Goal: Navigation & Orientation: Find specific page/section

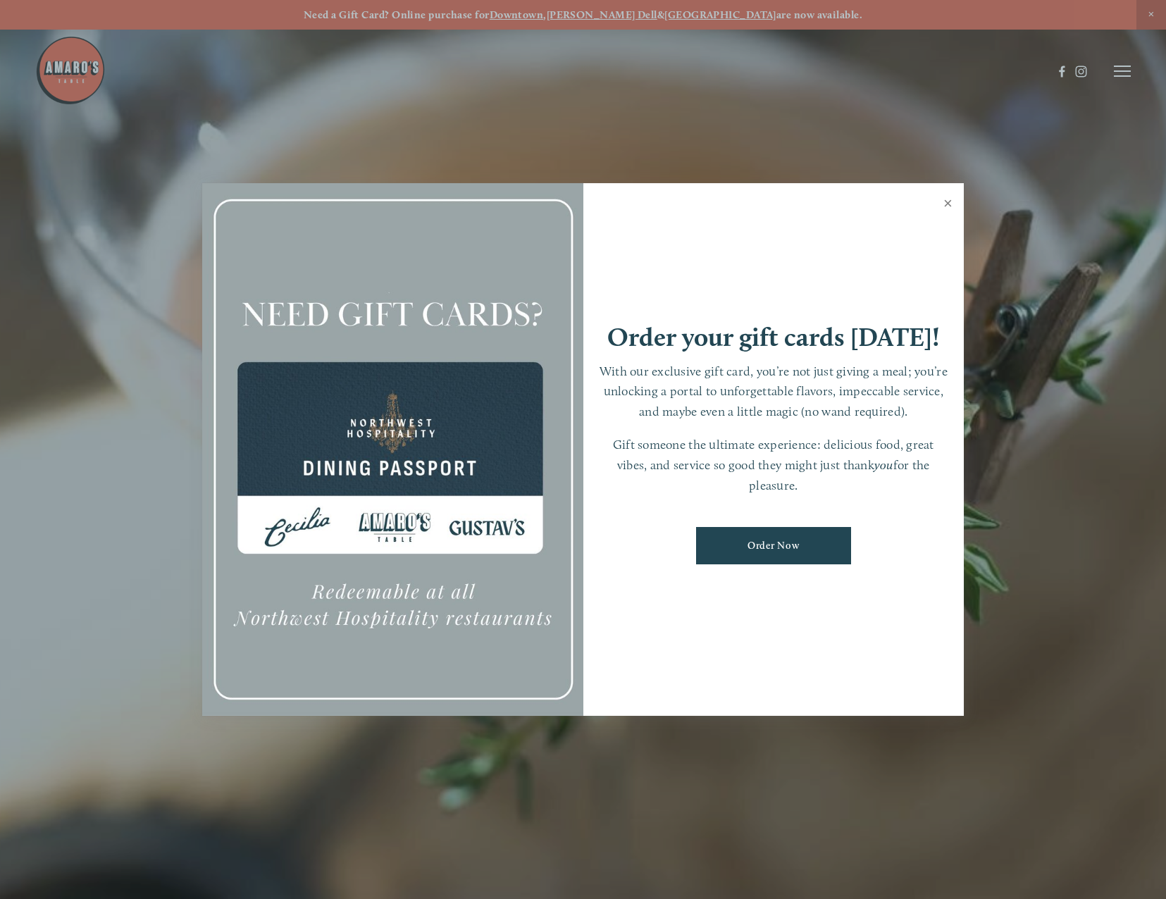
click at [945, 204] on link "Close" at bounding box center [947, 204] width 27 height 39
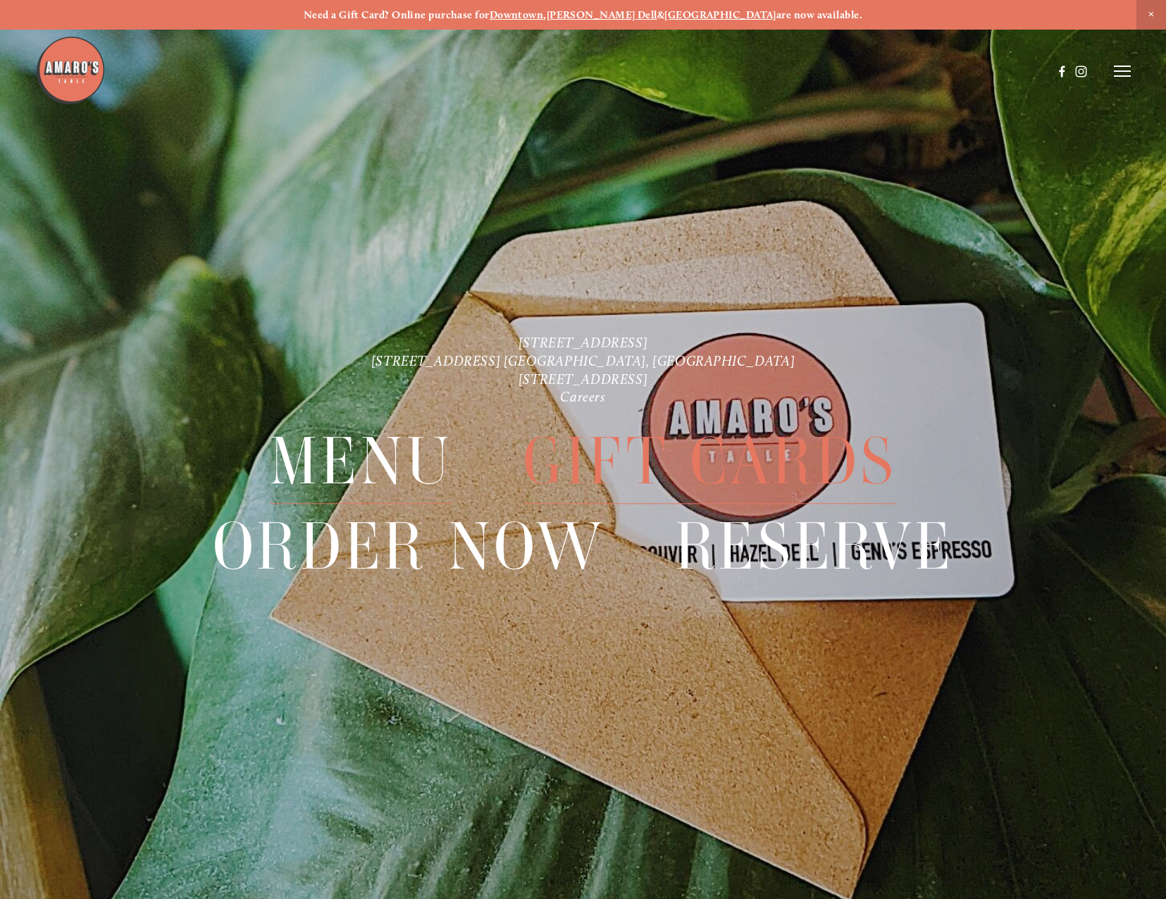
click at [378, 457] on span "Menu" at bounding box center [361, 461] width 183 height 85
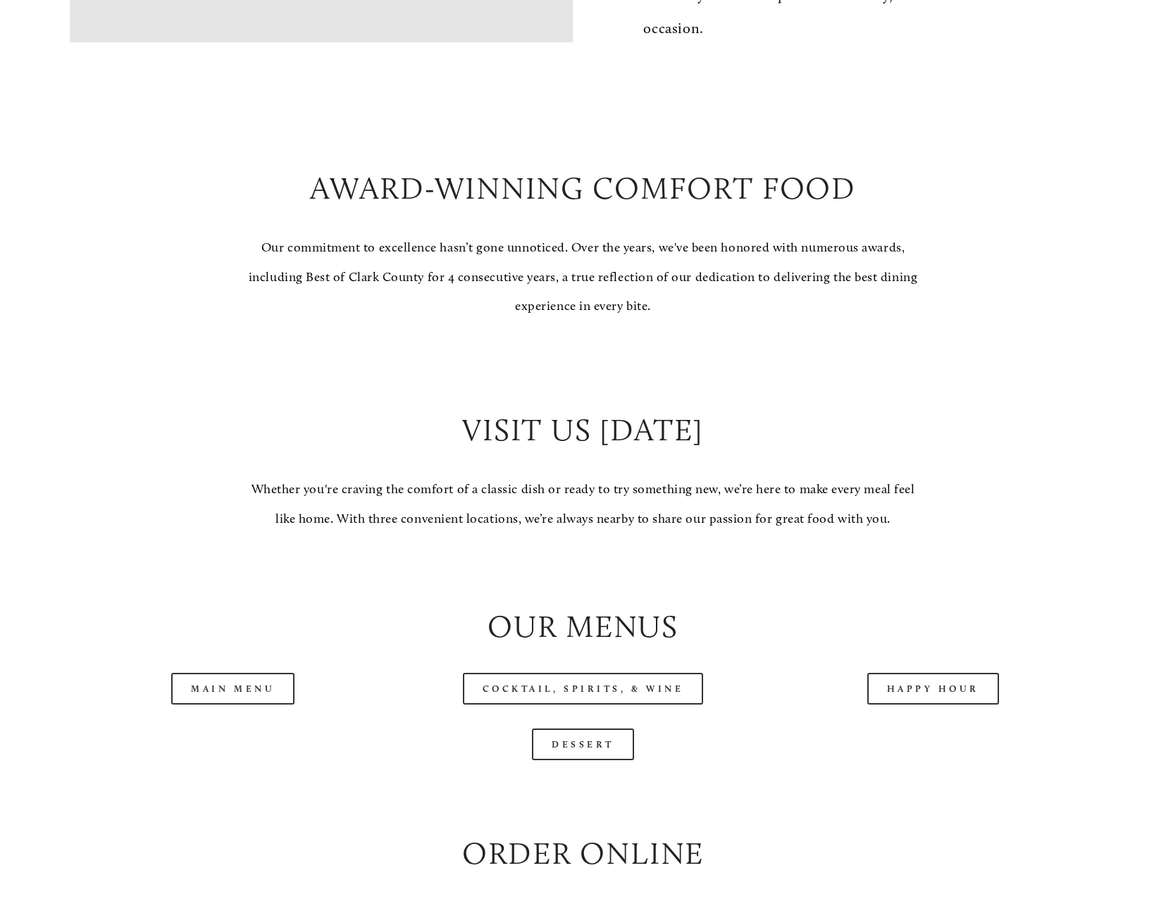
scroll to position [1127, 0]
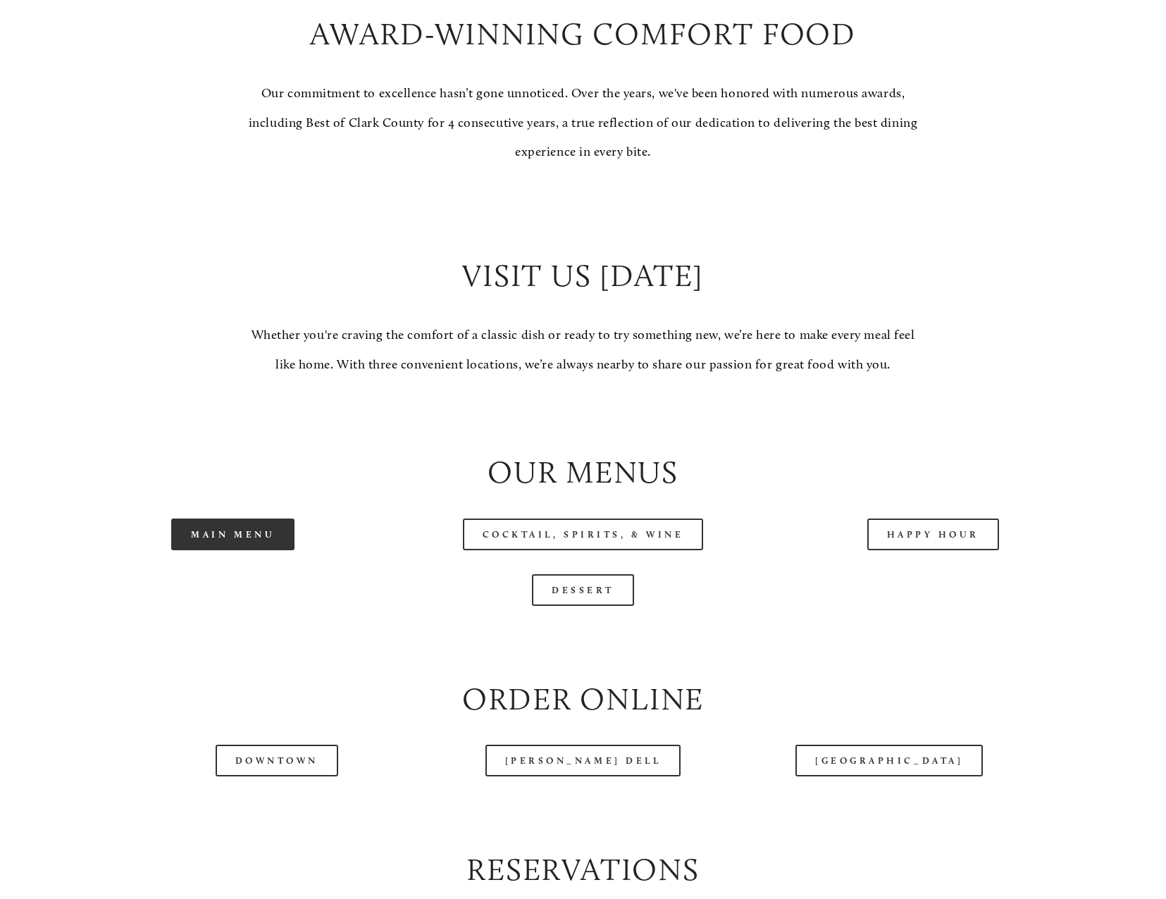
click at [236, 539] on link "Main Menu" at bounding box center [232, 535] width 123 height 32
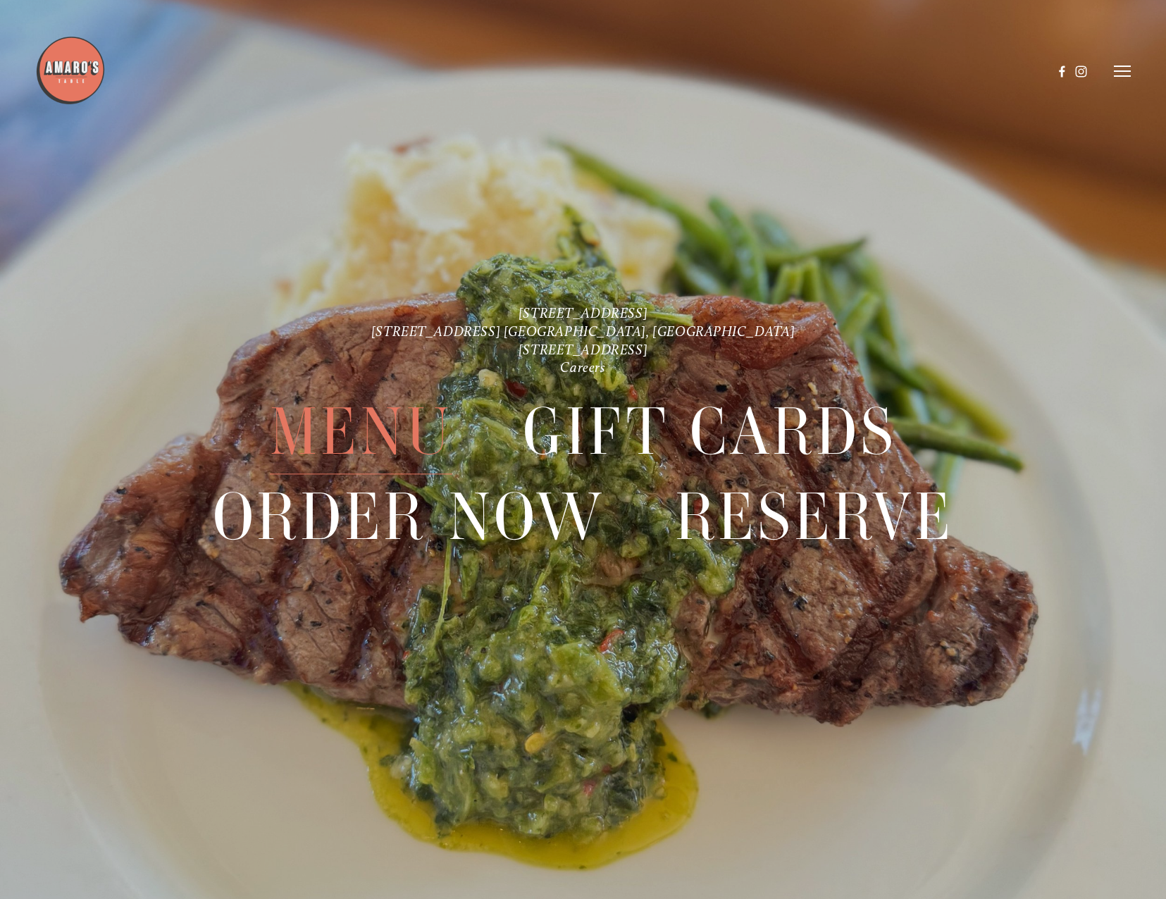
scroll to position [3322, 0]
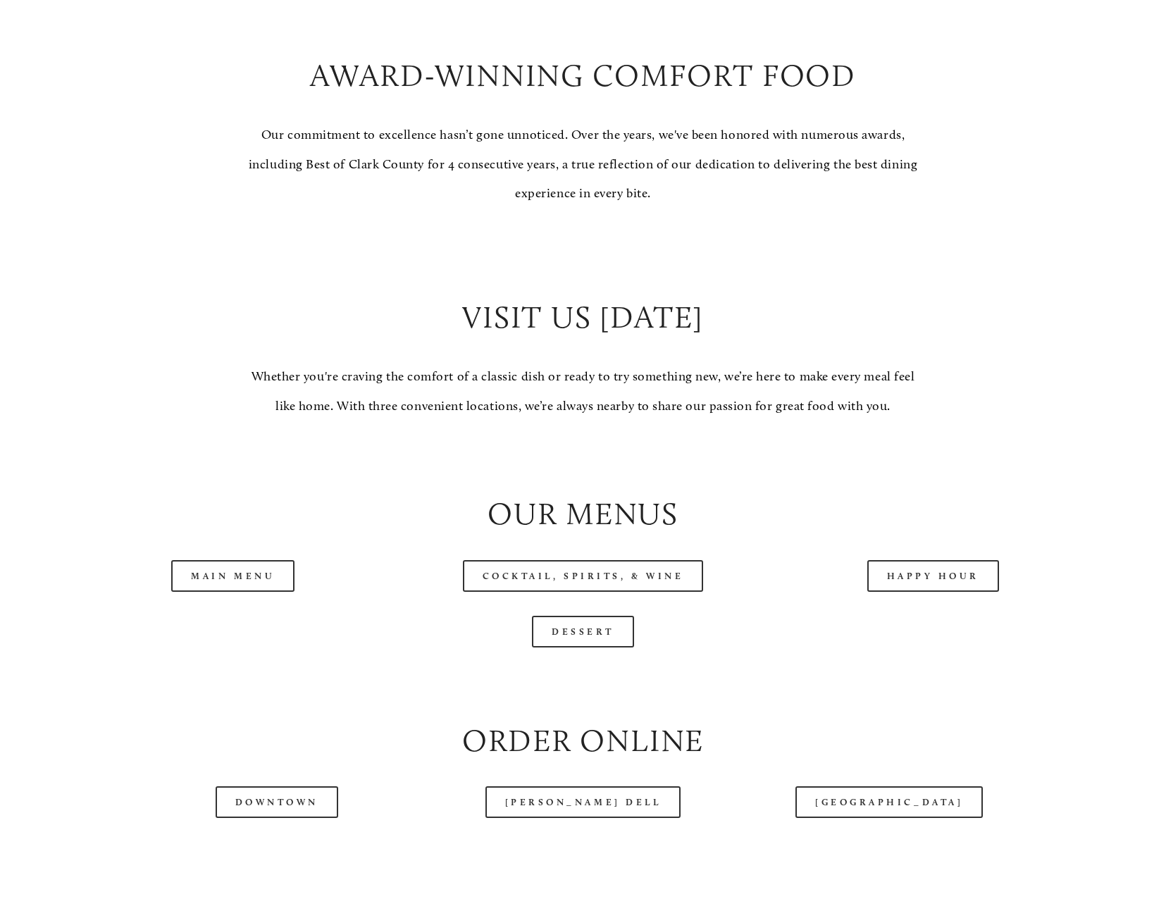
scroll to position [1339, 0]
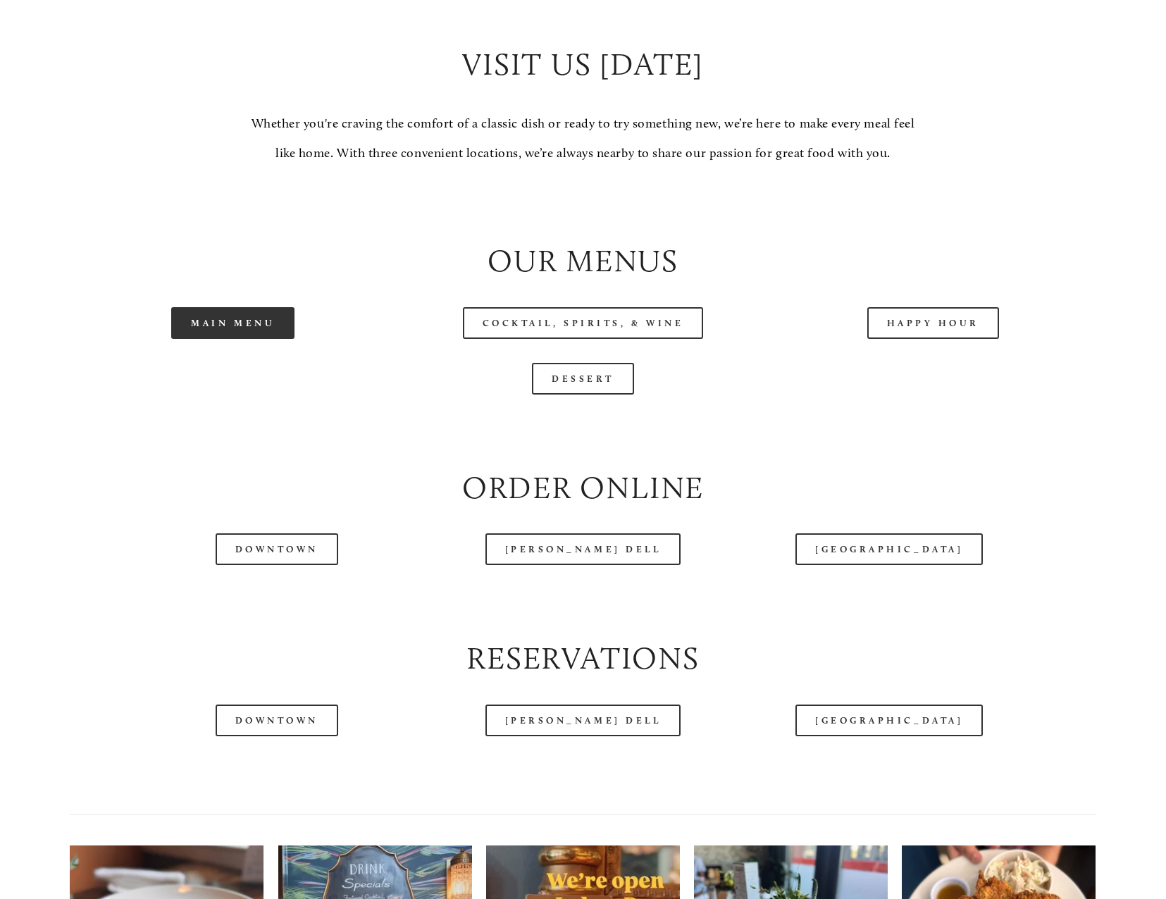
click at [240, 339] on link "Main Menu" at bounding box center [232, 323] width 123 height 32
